Goal: Navigation & Orientation: Find specific page/section

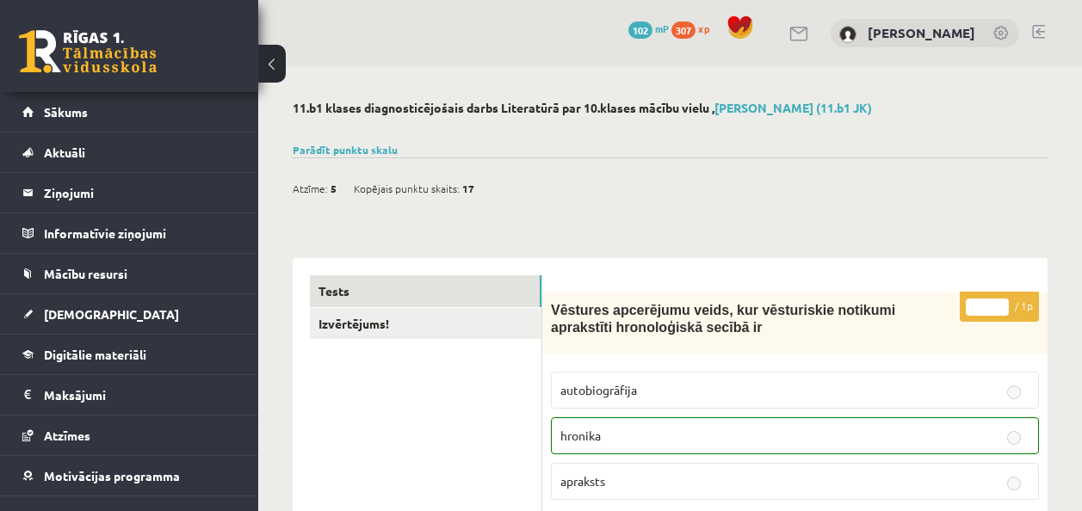
scroll to position [4131, 0]
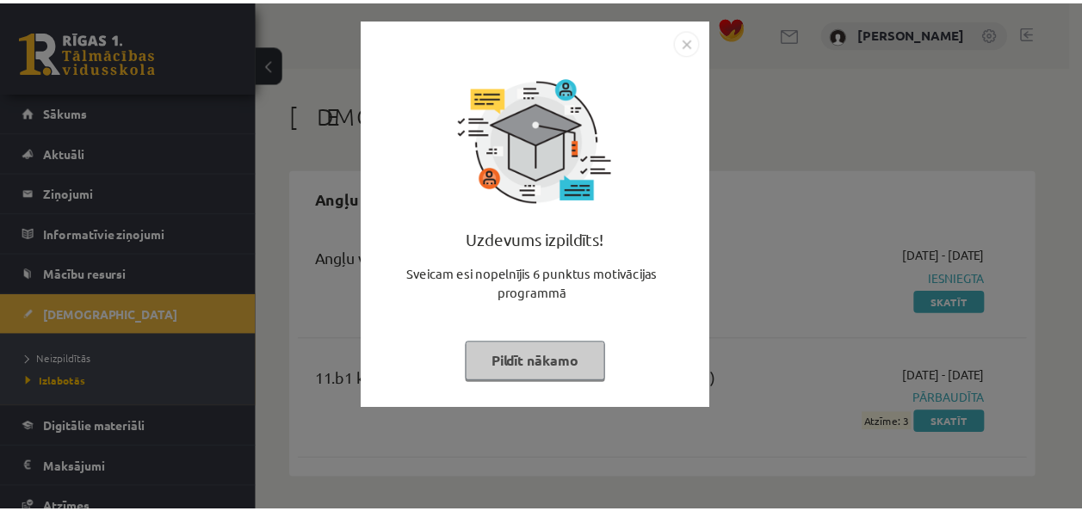
scroll to position [576, 0]
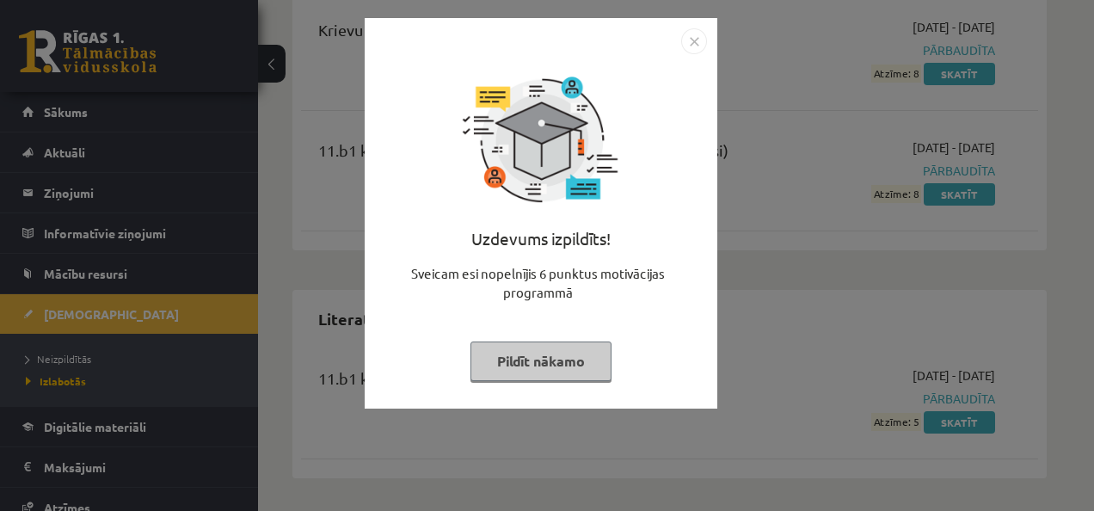
click at [688, 40] on img "Close" at bounding box center [694, 41] width 26 height 26
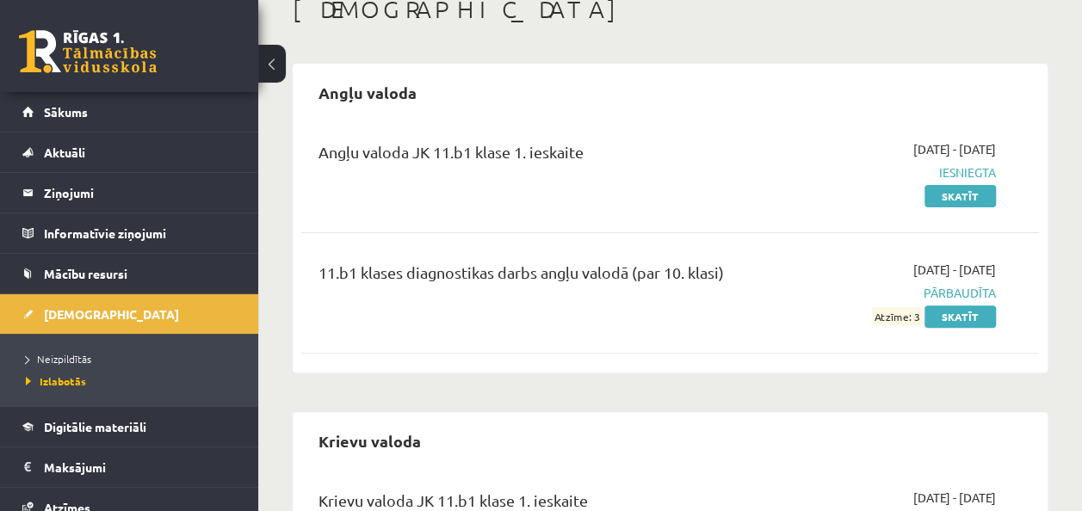
scroll to position [105, 0]
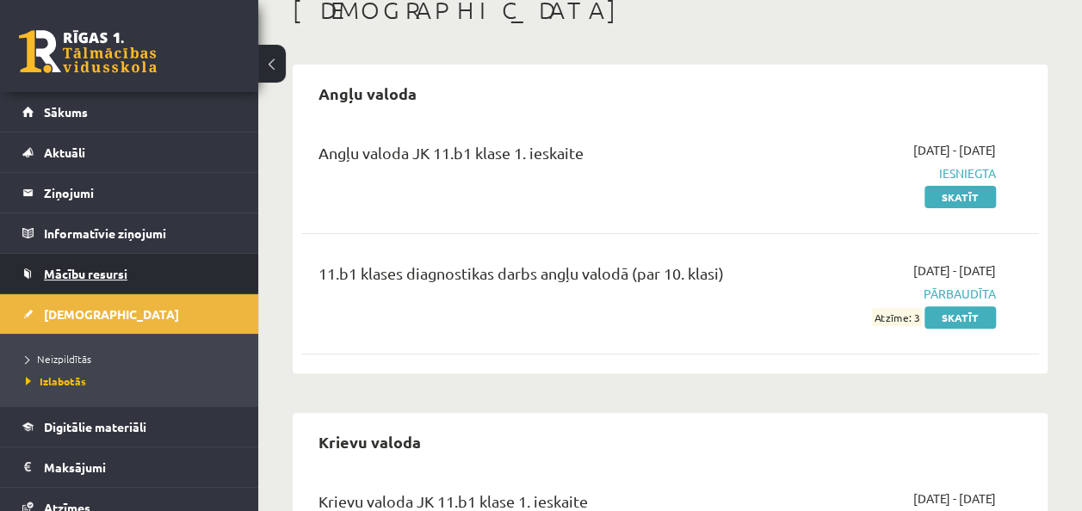
click at [160, 262] on link "Mācību resursi" at bounding box center [129, 274] width 214 height 40
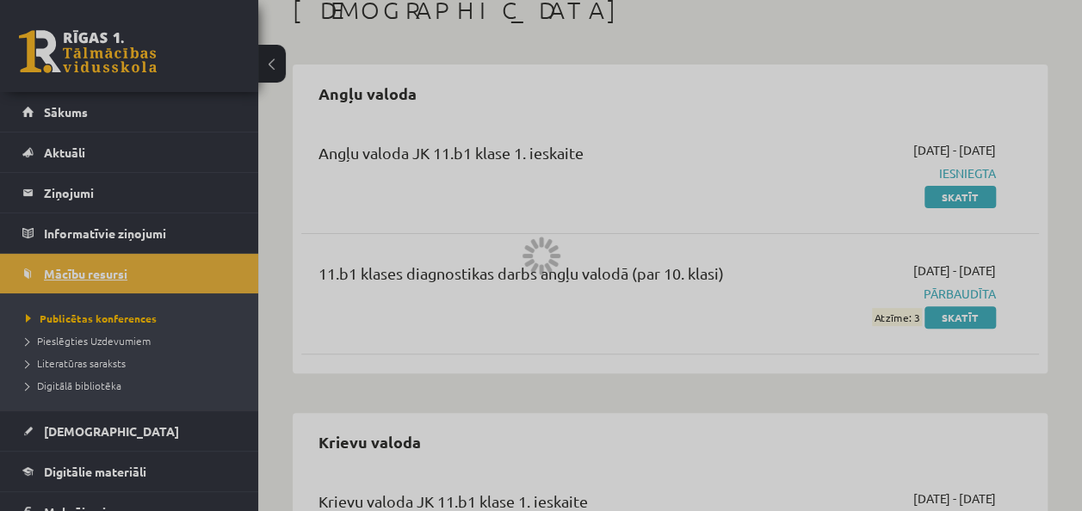
click at [160, 262] on div at bounding box center [541, 255] width 1082 height 511
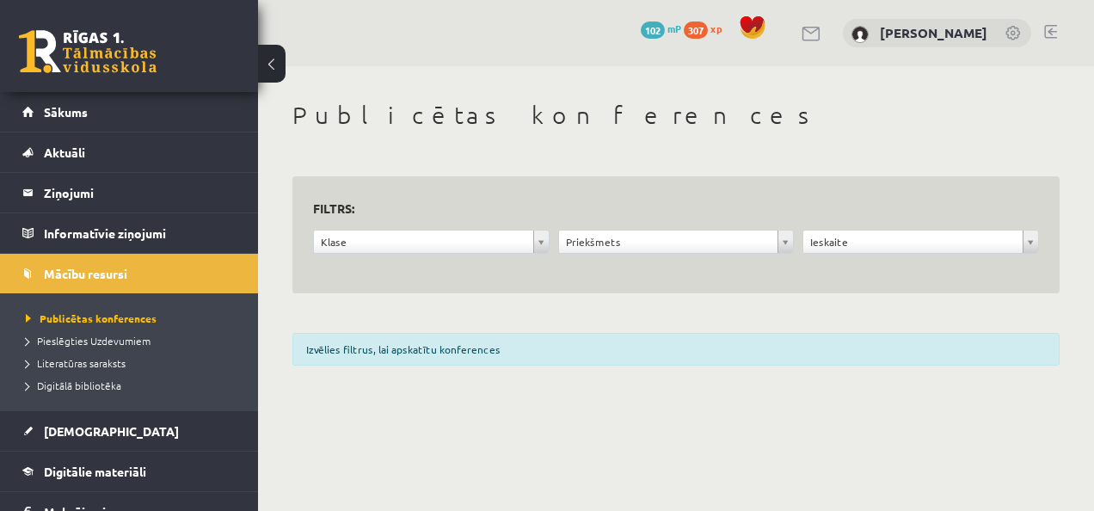
click at [308, 28] on div "0 Dāvanas 102 mP 307 xp [PERSON_NAME]" at bounding box center [676, 33] width 836 height 66
click at [272, 65] on button at bounding box center [272, 64] width 28 height 38
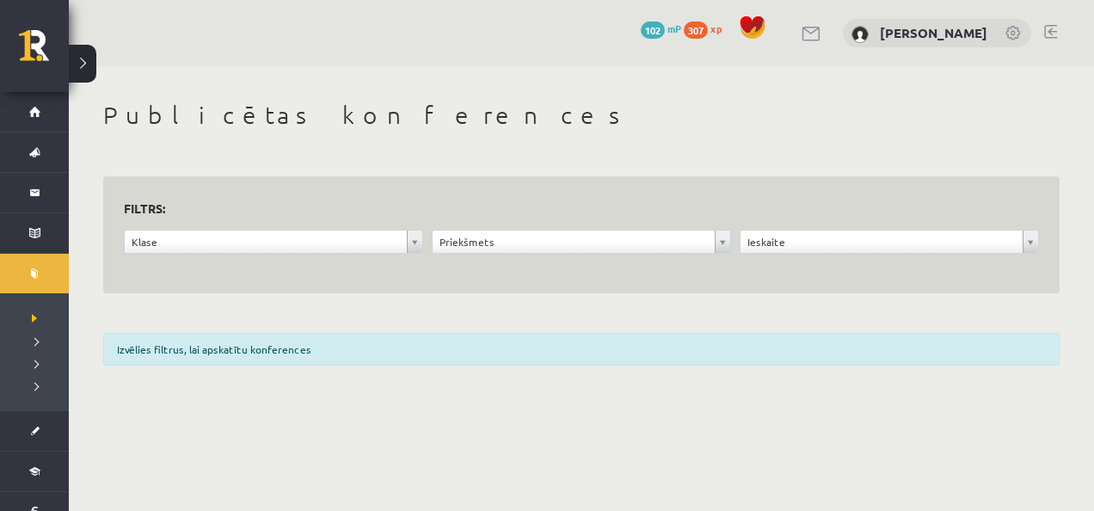
click at [422, 92] on div "**********" at bounding box center [582, 238] width 1026 height 344
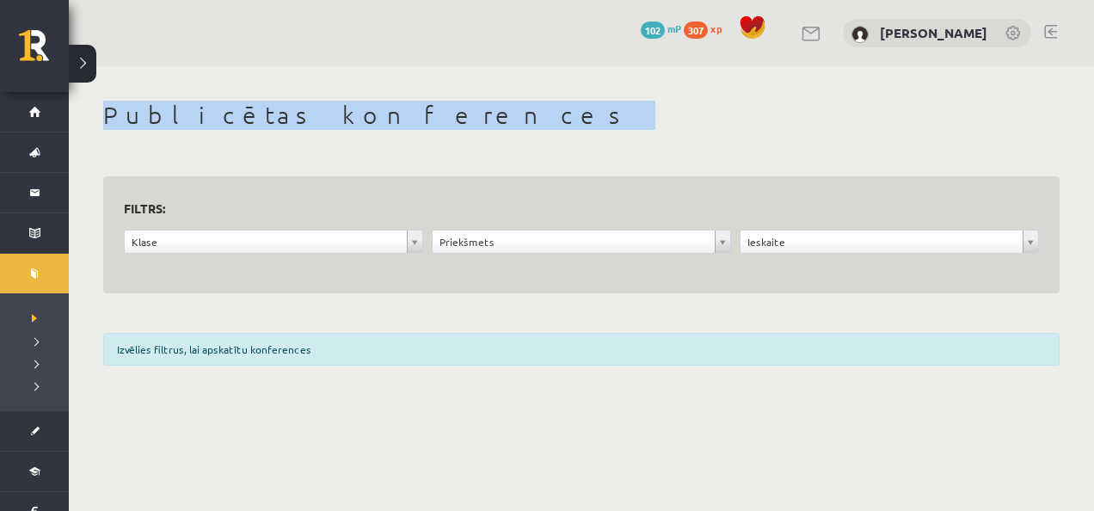
drag, startPoint x: 422, startPoint y: 92, endPoint x: 646, endPoint y: 129, distance: 226.7
click at [646, 129] on h1 "Publicētas konferences" at bounding box center [581, 115] width 957 height 29
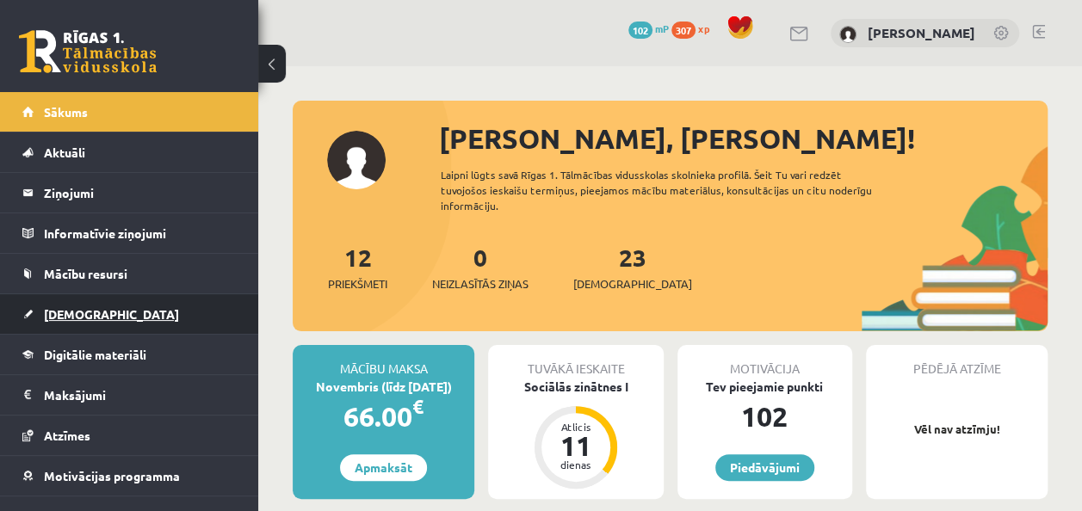
click at [100, 311] on link "[DEMOGRAPHIC_DATA]" at bounding box center [129, 314] width 214 height 40
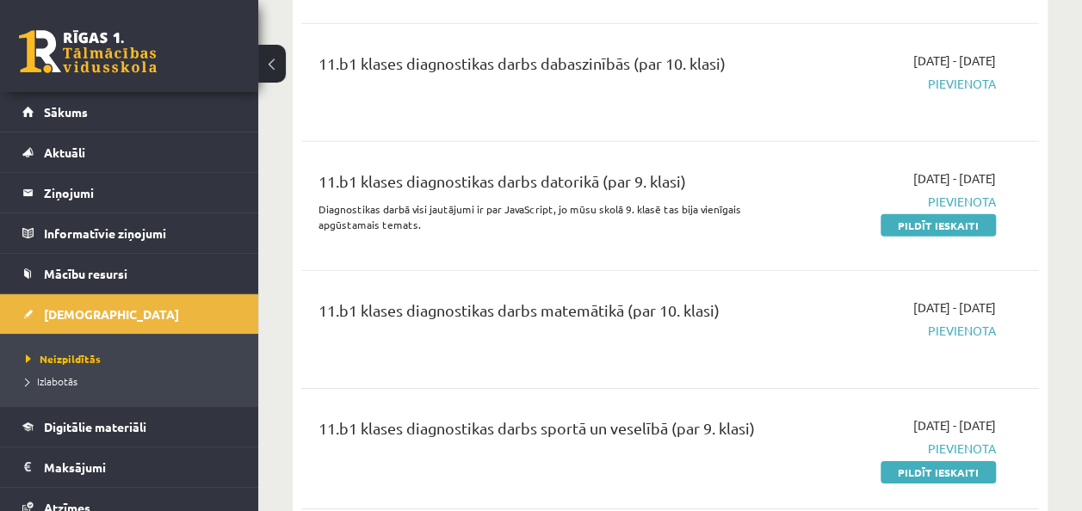
scroll to position [2531, 0]
